Goal: Use online tool/utility: Utilize a website feature to perform a specific function

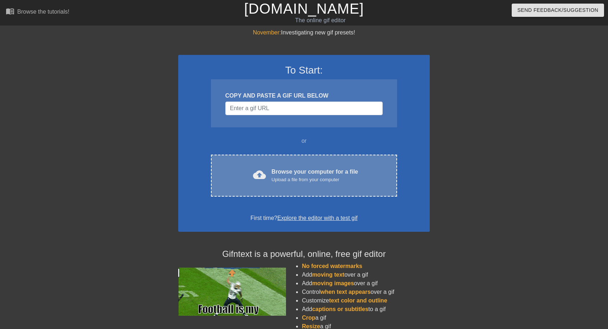
click at [310, 182] on div "Upload a file from your computer" at bounding box center [315, 179] width 87 height 7
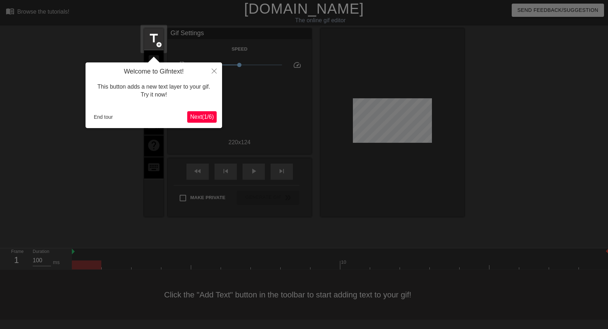
click at [201, 117] on span "Next ( 1 / 6 )" at bounding box center [202, 117] width 24 height 6
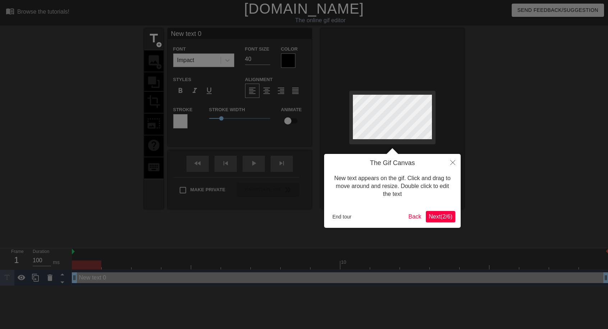
click at [448, 218] on span "Next ( 2 / 6 )" at bounding box center [441, 217] width 24 height 6
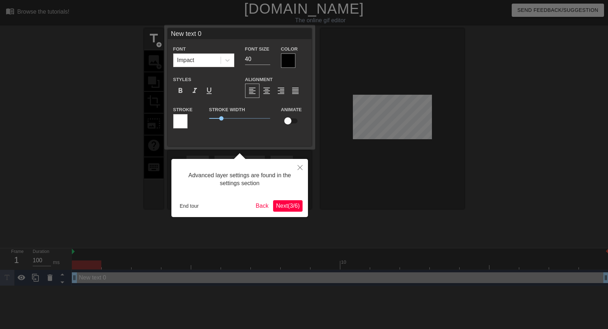
click at [286, 207] on span "Next ( 3 / 6 )" at bounding box center [288, 206] width 24 height 6
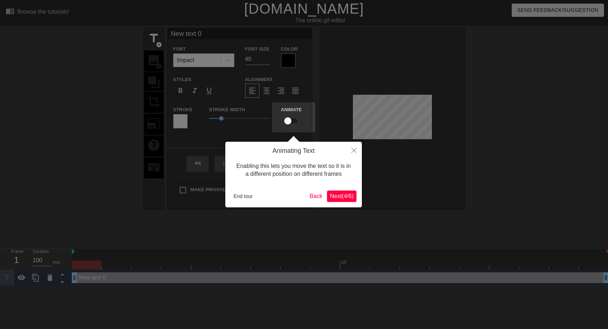
click at [348, 199] on span "Next ( 4 / 6 )" at bounding box center [342, 196] width 24 height 6
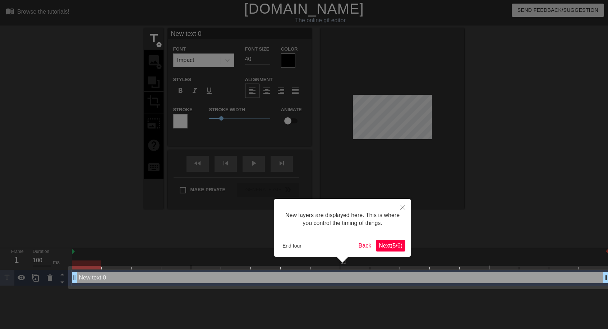
click at [383, 243] on span "Next ( 5 / 6 )" at bounding box center [391, 246] width 24 height 6
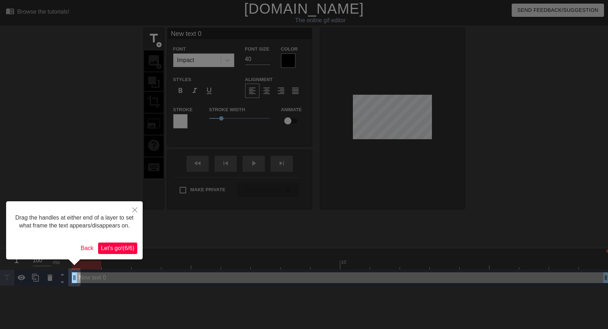
click at [132, 248] on span "Let's go! ( 6 / 6 )" at bounding box center [117, 248] width 33 height 6
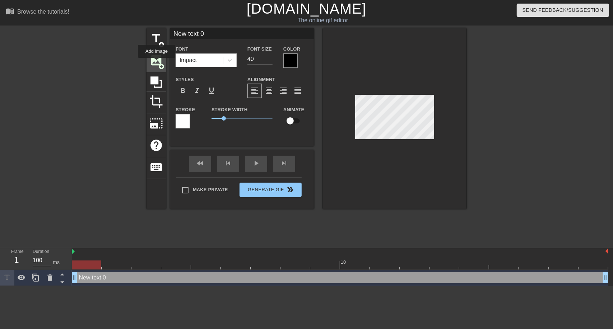
click at [157, 63] on span "image" at bounding box center [156, 61] width 14 height 14
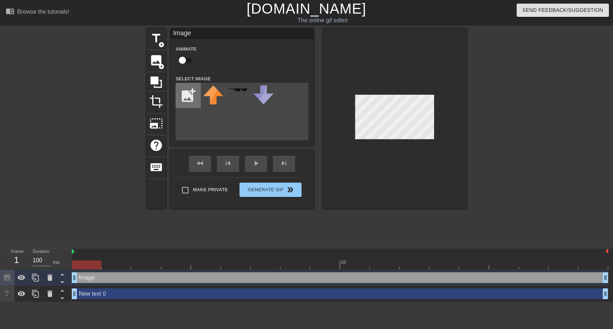
click at [192, 99] on input "file" at bounding box center [188, 95] width 24 height 24
type input "C:\fakepath\Screenshot__62_-removebg-preview.png"
click at [212, 93] on img at bounding box center [213, 91] width 20 height 13
click at [374, 140] on div at bounding box center [395, 118] width 144 height 181
click at [366, 147] on div at bounding box center [395, 118] width 144 height 181
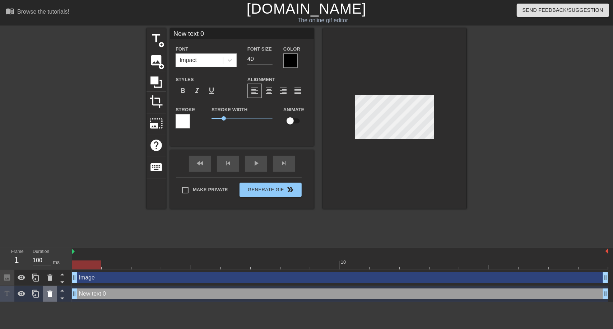
click at [51, 295] on icon at bounding box center [49, 294] width 5 height 6
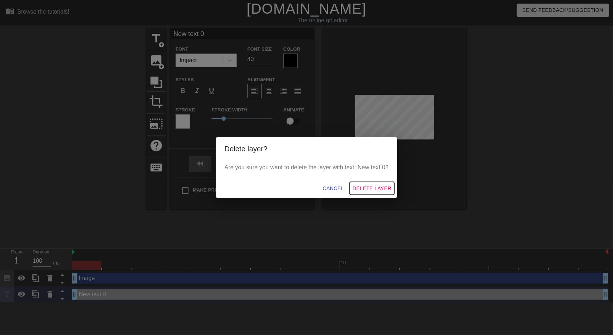
click at [379, 189] on span "Delete Layer" at bounding box center [372, 188] width 39 height 9
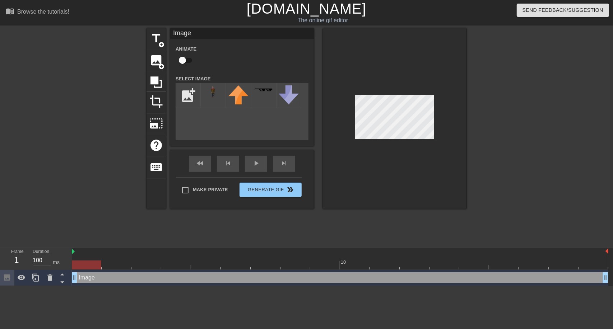
click at [185, 60] on input "checkbox" at bounding box center [182, 61] width 41 height 14
checkbox input "true"
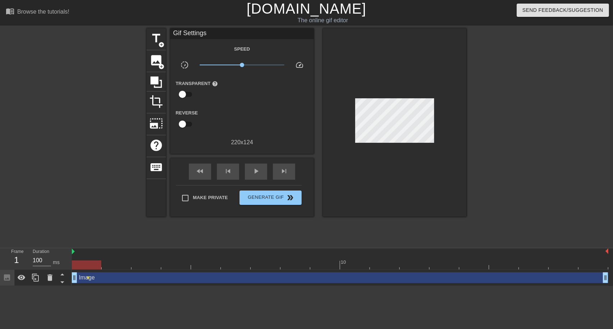
click at [110, 283] on div "Image drag_handle drag_handle lens" at bounding box center [340, 278] width 537 height 16
click at [94, 281] on div "Image drag_handle drag_handle" at bounding box center [340, 278] width 537 height 11
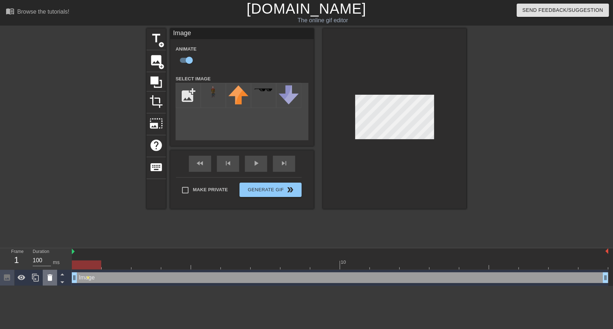
click at [53, 281] on icon at bounding box center [50, 278] width 9 height 9
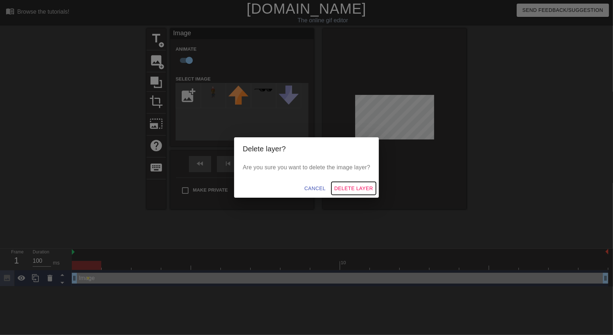
click at [348, 189] on span "Delete Layer" at bounding box center [353, 188] width 39 height 9
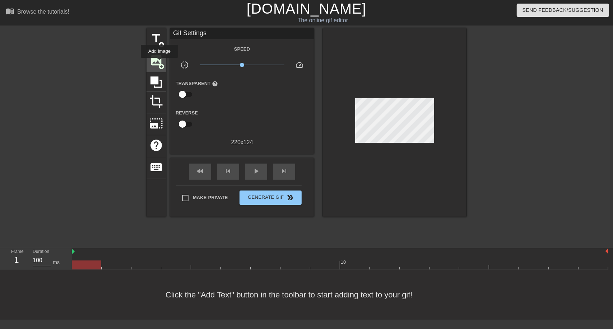
click at [160, 64] on span "add_circle" at bounding box center [161, 67] width 6 height 6
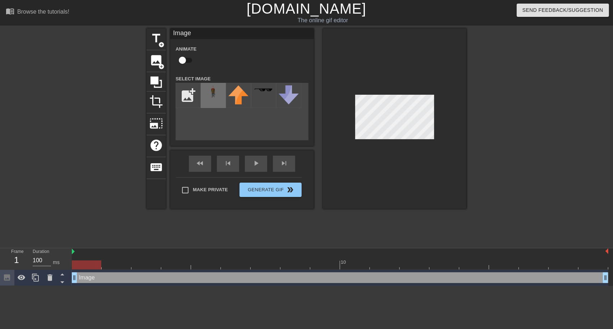
click at [209, 92] on img at bounding box center [213, 91] width 20 height 13
click at [107, 281] on div "Image drag_handle drag_handle" at bounding box center [340, 278] width 537 height 11
click at [84, 265] on div at bounding box center [86, 265] width 29 height 9
click at [256, 163] on div "fast_rewind skip_previous play_arrow skip_next" at bounding box center [242, 164] width 117 height 27
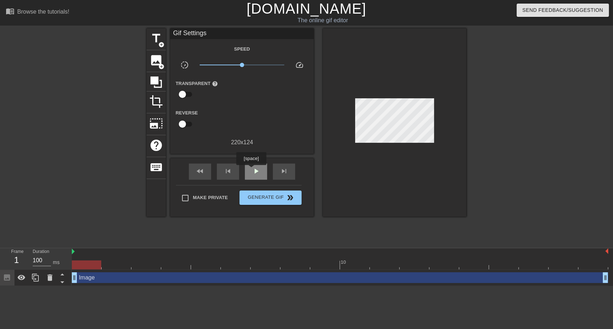
click at [251, 170] on div "play_arrow" at bounding box center [256, 172] width 22 height 16
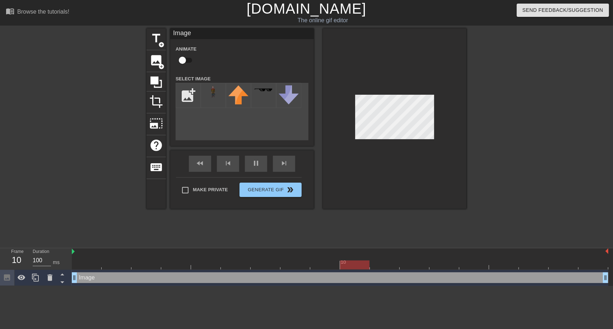
click at [379, 158] on div at bounding box center [395, 118] width 144 height 181
click at [370, 177] on div at bounding box center [395, 118] width 144 height 181
click at [188, 60] on input "checkbox" at bounding box center [182, 61] width 41 height 14
click at [188, 60] on input "checkbox" at bounding box center [189, 61] width 41 height 14
checkbox input "false"
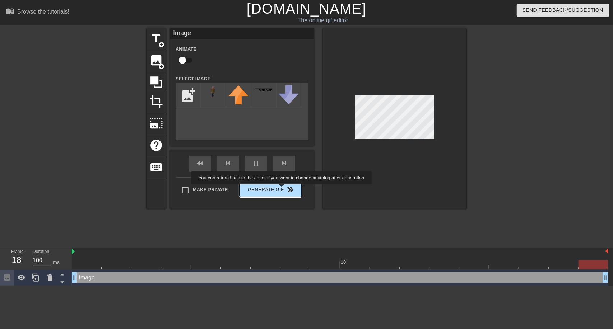
click at [282, 190] on div "Make Private Generate Gif double_arrow" at bounding box center [239, 191] width 126 height 28
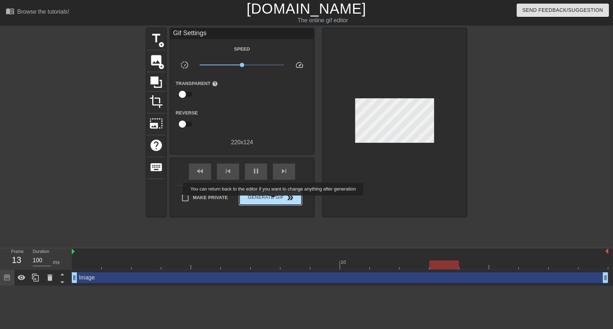
click at [274, 201] on span "Generate Gif double_arrow" at bounding box center [270, 198] width 56 height 9
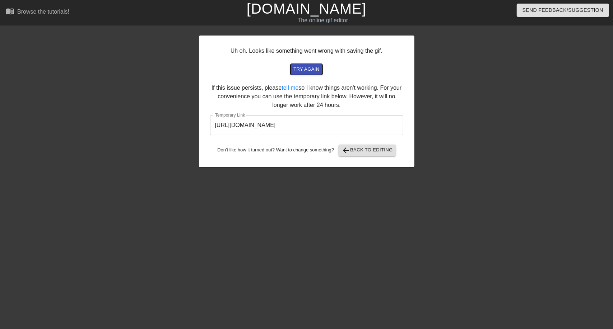
click at [312, 71] on span "try again" at bounding box center [307, 69] width 26 height 8
click at [365, 127] on input "[URL][DOMAIN_NAME]" at bounding box center [306, 125] width 193 height 20
drag, startPoint x: 365, startPoint y: 126, endPoint x: 208, endPoint y: 135, distance: 157.6
click at [208, 135] on div "Uh oh. Looks like something went wrong with saving the gif. try again If this i…" at bounding box center [307, 102] width 216 height 132
